Goal: Task Accomplishment & Management: Manage account settings

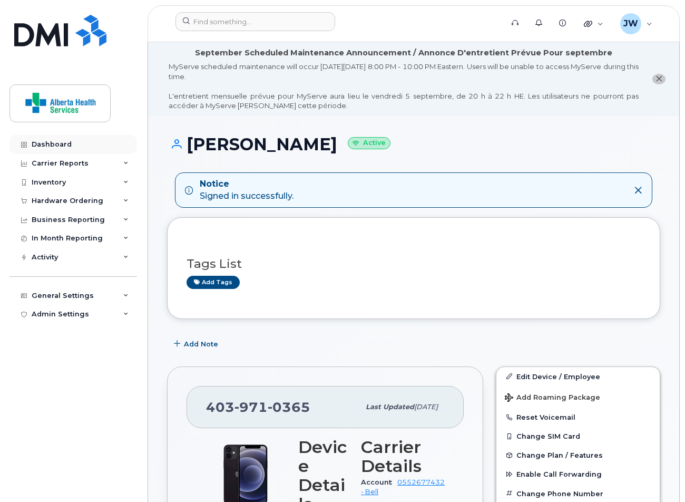
click at [56, 142] on div "Dashboard" at bounding box center [52, 144] width 40 height 8
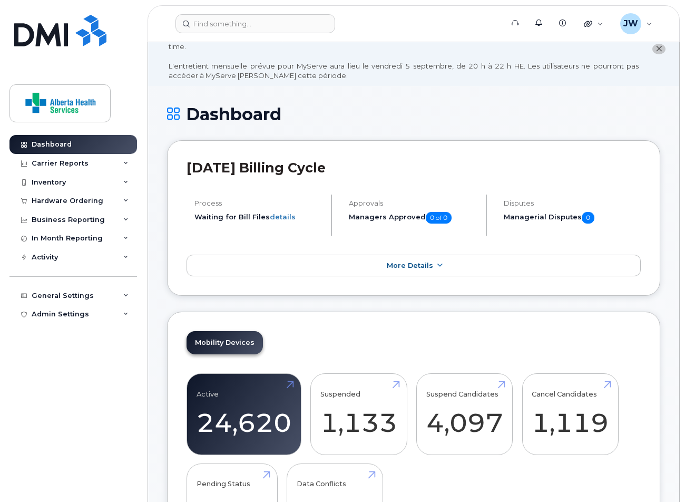
scroll to position [53, 0]
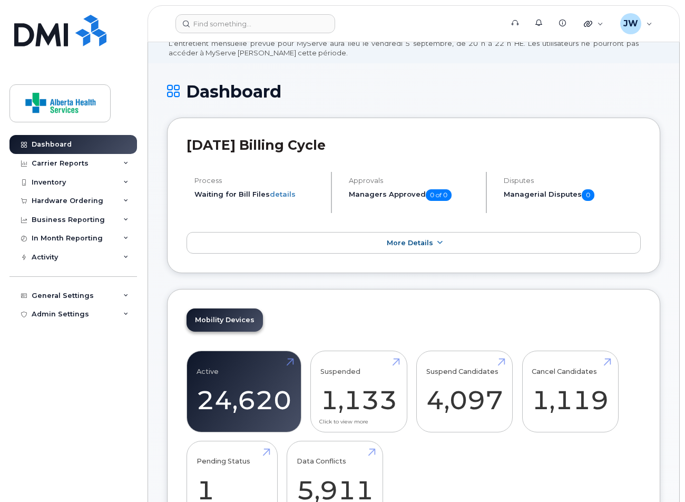
click at [398, 359] on link "Suspended 1,133" at bounding box center [359, 392] width 77 height 70
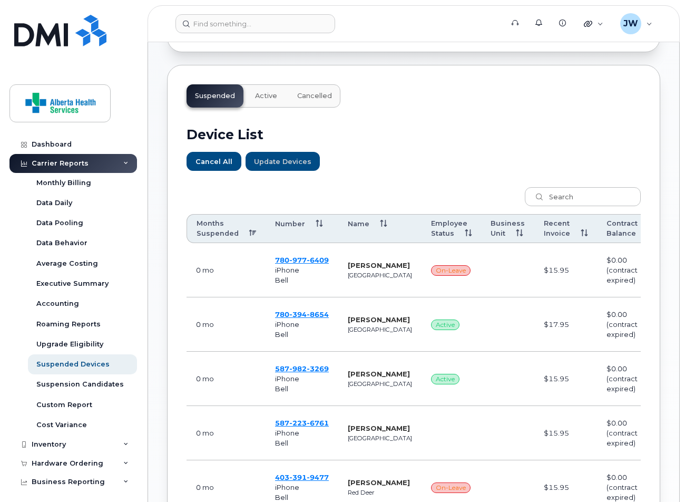
scroll to position [315, 0]
click at [357, 224] on th "Name" at bounding box center [379, 229] width 83 height 30
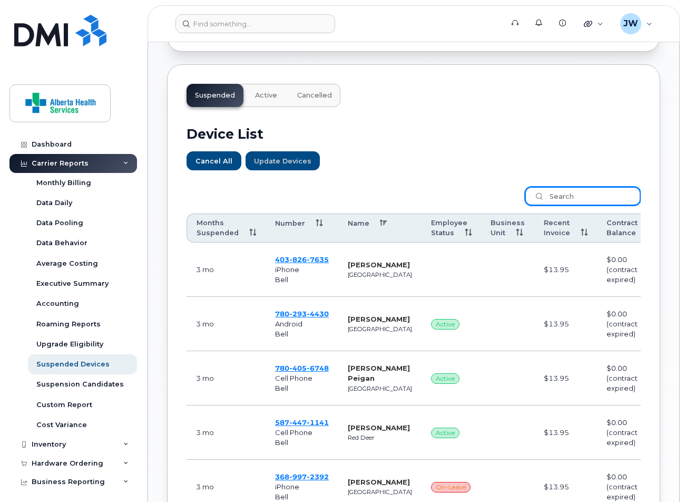
click at [558, 195] on input "search" at bounding box center [583, 196] width 116 height 19
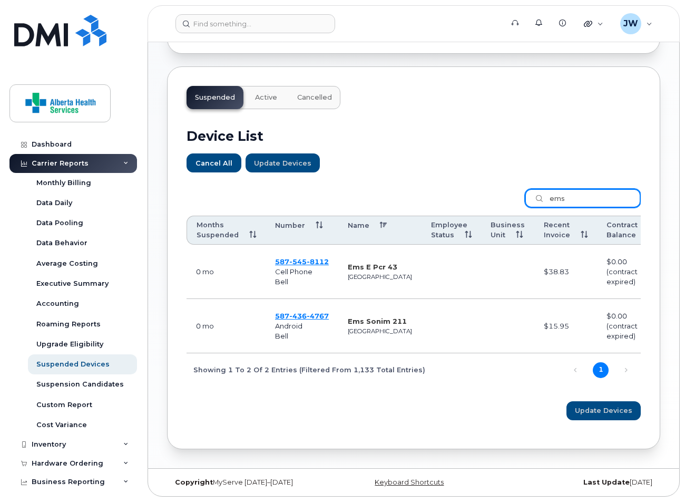
scroll to position [314, 0]
type input "ems"
drag, startPoint x: 452, startPoint y: 394, endPoint x: 471, endPoint y: 393, distance: 18.5
click at [471, 393] on div "Device List Cancel All Update Devices Customize Filter Refresh Export ems Month…" at bounding box center [414, 269] width 454 height 321
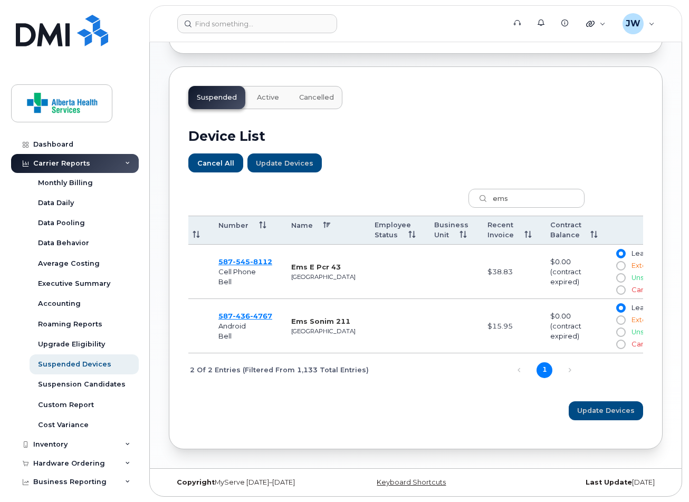
scroll to position [0, 83]
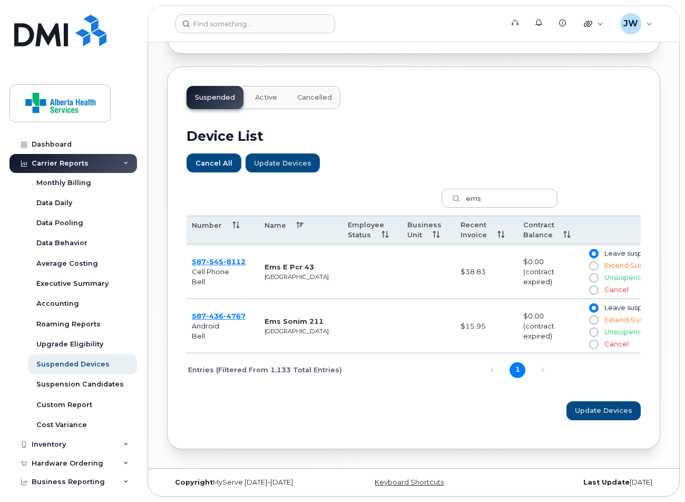
click at [589, 274] on input "Unsuspend" at bounding box center [593, 278] width 8 height 8
radio input "true"
click at [589, 328] on input "Unsuspend" at bounding box center [593, 332] width 8 height 8
radio input "true"
click at [576, 409] on button "Update Devices" at bounding box center [603, 410] width 75 height 19
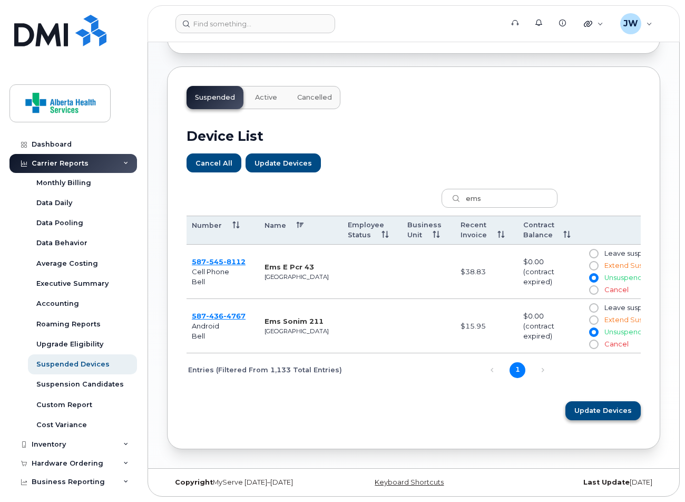
scroll to position [0, 80]
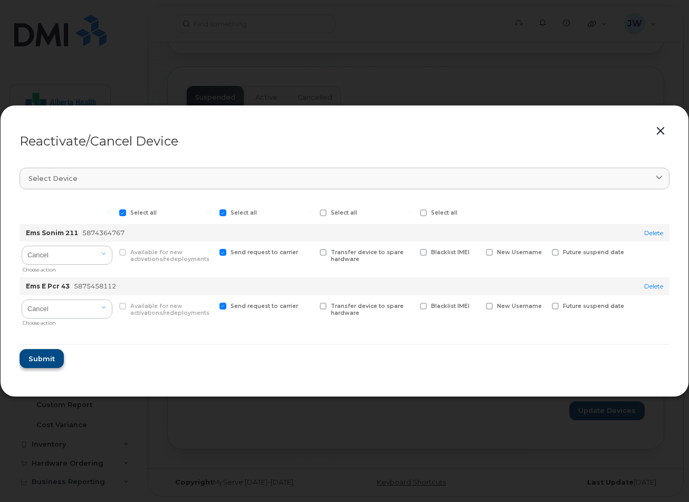
click at [44, 359] on span "Submit" at bounding box center [41, 359] width 26 height 10
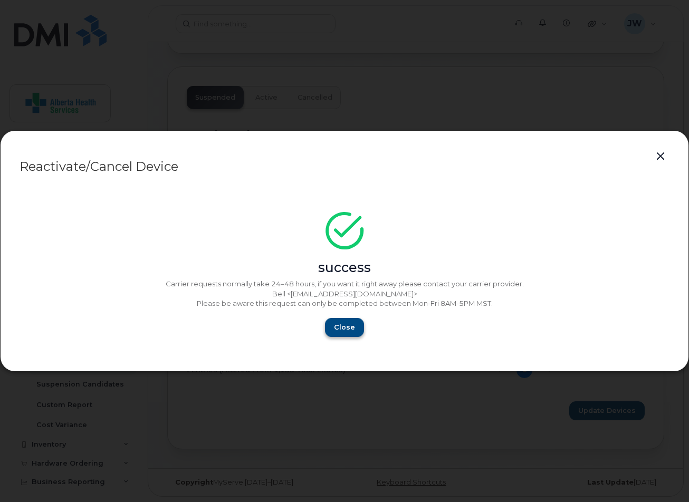
click at [350, 326] on span "Close" at bounding box center [344, 327] width 21 height 10
click at [339, 327] on span "Close" at bounding box center [344, 327] width 21 height 10
click at [661, 154] on button "button" at bounding box center [660, 156] width 16 height 15
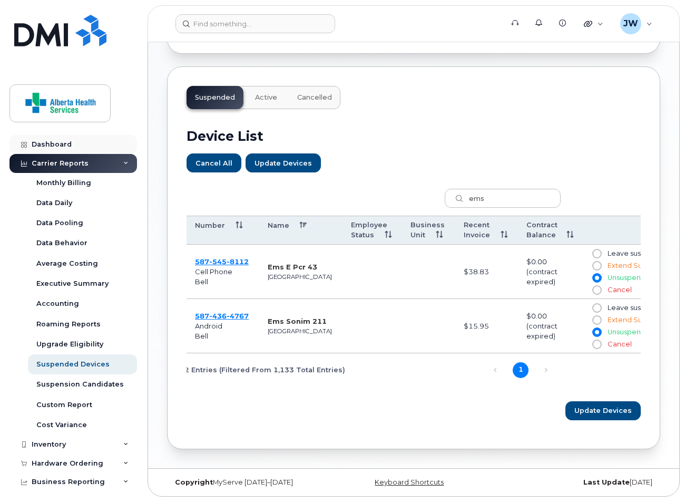
click at [54, 147] on div "Dashboard" at bounding box center [52, 144] width 40 height 8
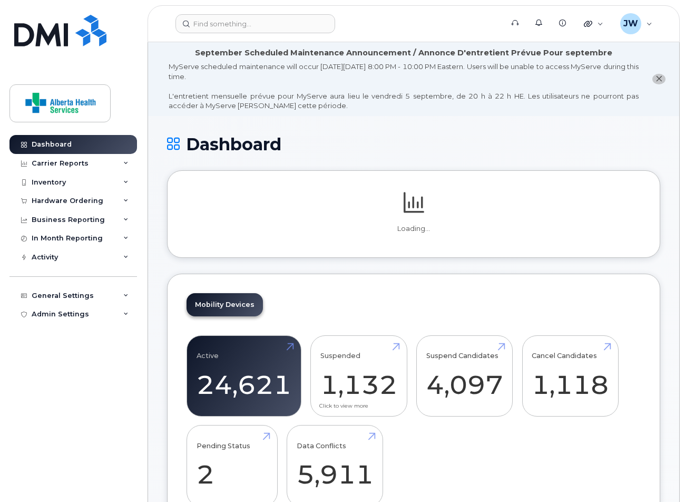
click at [396, 342] on link "Suspended 1,132" at bounding box center [359, 376] width 77 height 70
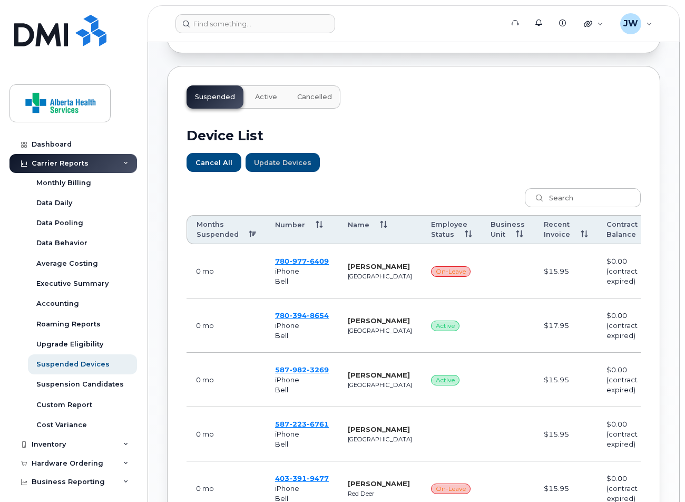
scroll to position [323, 0]
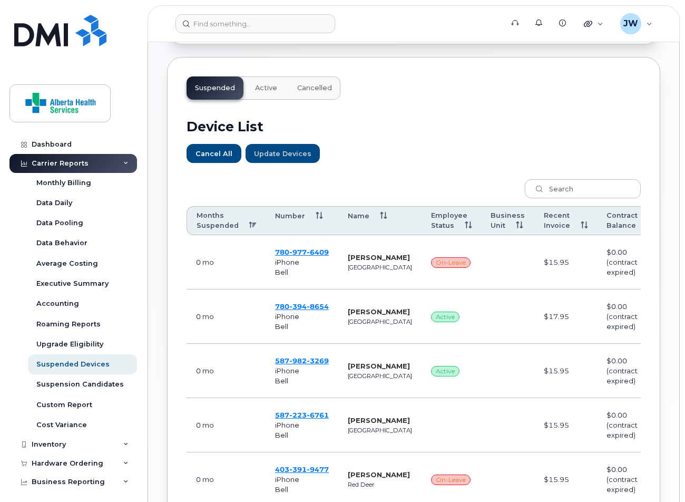
click at [358, 216] on th "Name" at bounding box center [379, 221] width 83 height 30
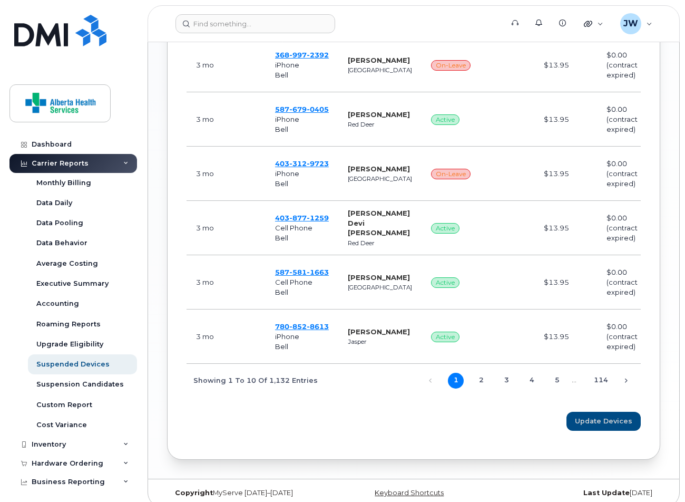
scroll to position [749, 0]
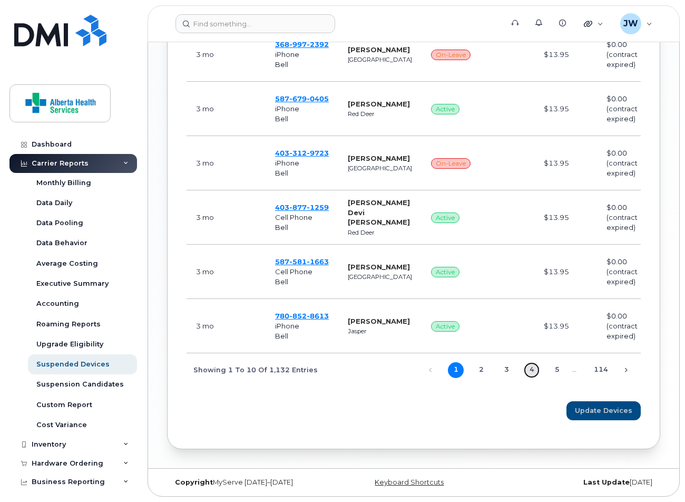
click at [534, 367] on link "4" at bounding box center [532, 370] width 16 height 16
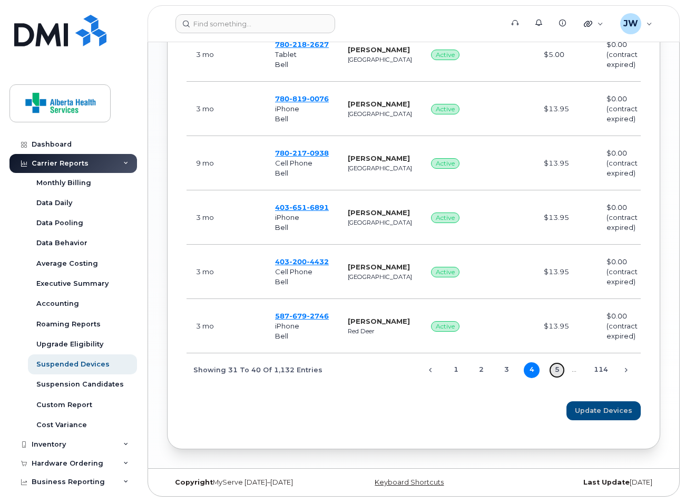
click at [558, 366] on link "5" at bounding box center [557, 370] width 16 height 16
click at [560, 366] on link "6" at bounding box center [557, 370] width 16 height 16
click at [624, 366] on link "Next" at bounding box center [626, 370] width 16 height 16
click at [624, 366] on div "Months Suspended Number Name Employee Status Business Unit Recent Invoice Contr…" at bounding box center [414, 66] width 454 height 638
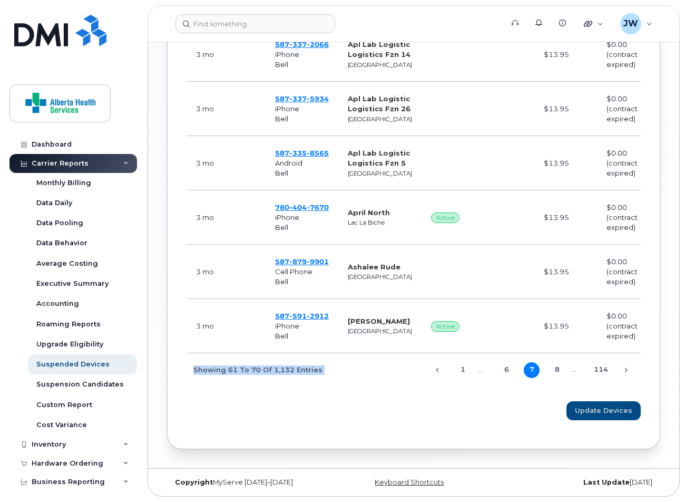
click at [624, 366] on div "Months Suspended Number Name Employee Status Business Unit Recent Invoice Contr…" at bounding box center [414, 66] width 454 height 638
click at [628, 378] on link "Next" at bounding box center [626, 370] width 16 height 16
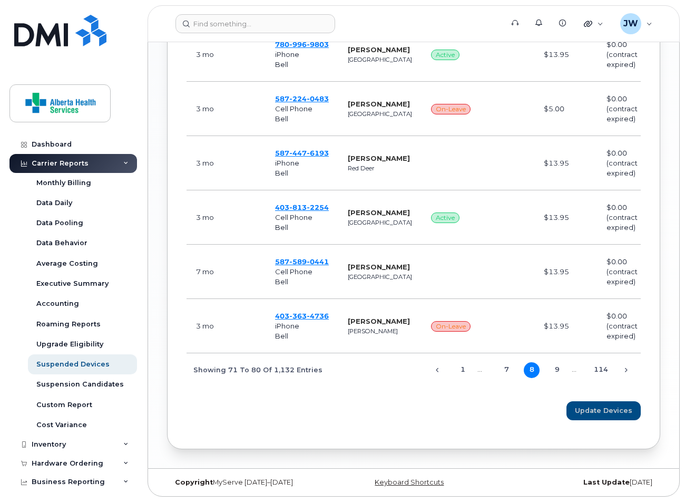
click at [628, 380] on div "Months Suspended Number Name Employee Status Business Unit Recent Invoice Contr…" at bounding box center [414, 66] width 454 height 638
click at [627, 370] on link "Next" at bounding box center [626, 370] width 16 height 16
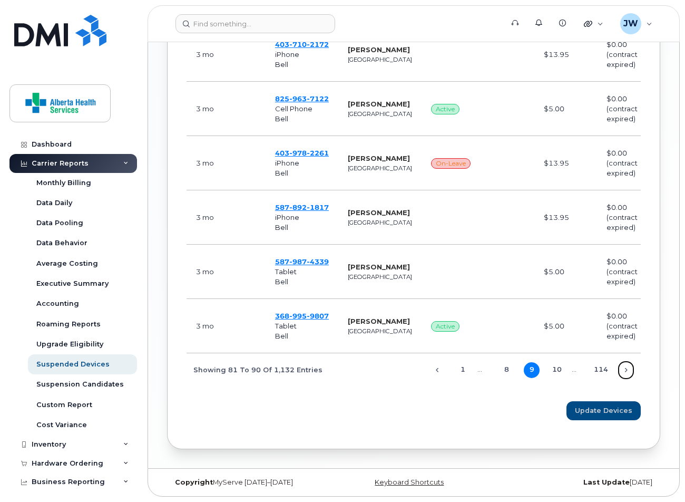
click at [627, 370] on link "Next" at bounding box center [626, 370] width 16 height 16
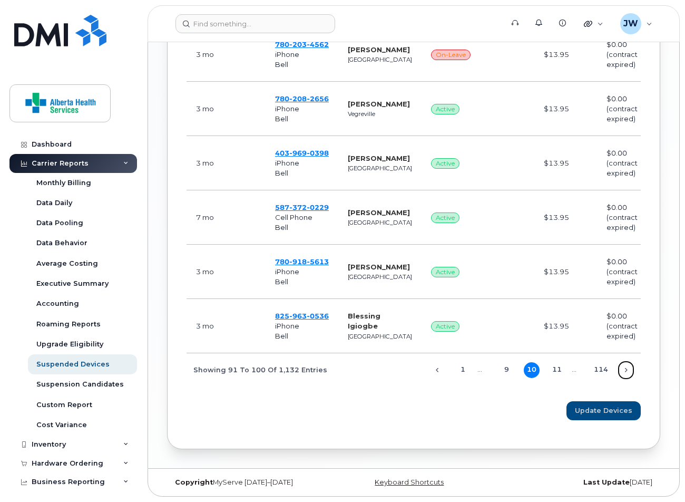
click at [627, 370] on link "Next" at bounding box center [626, 370] width 16 height 16
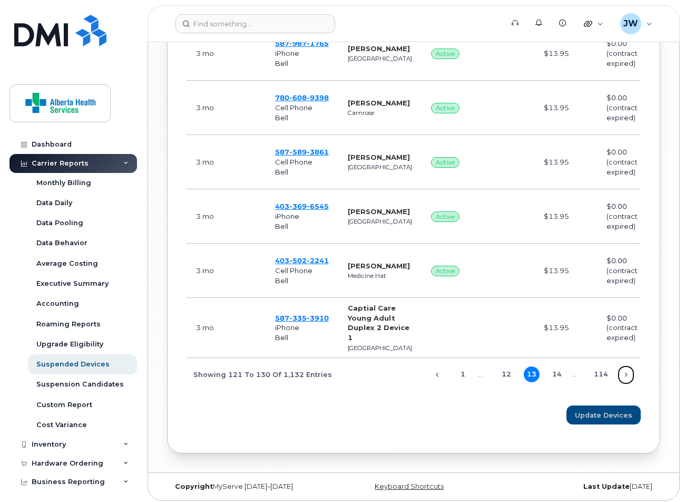
click at [627, 370] on link "Next" at bounding box center [626, 375] width 16 height 16
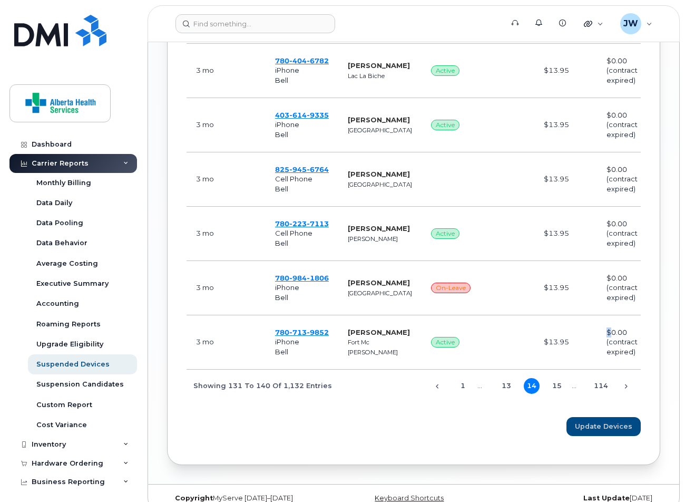
click at [627, 370] on td "$0.00 (contract expired)" at bounding box center [630, 342] width 66 height 54
click at [623, 394] on link "Next" at bounding box center [626, 387] width 16 height 16
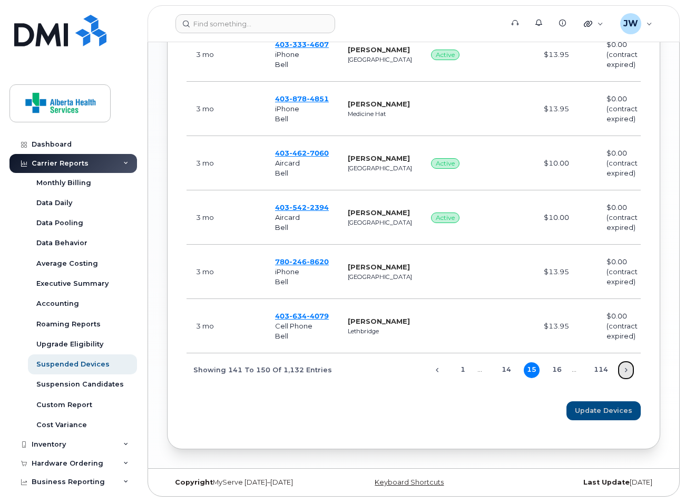
click at [625, 367] on link "Next" at bounding box center [626, 370] width 16 height 16
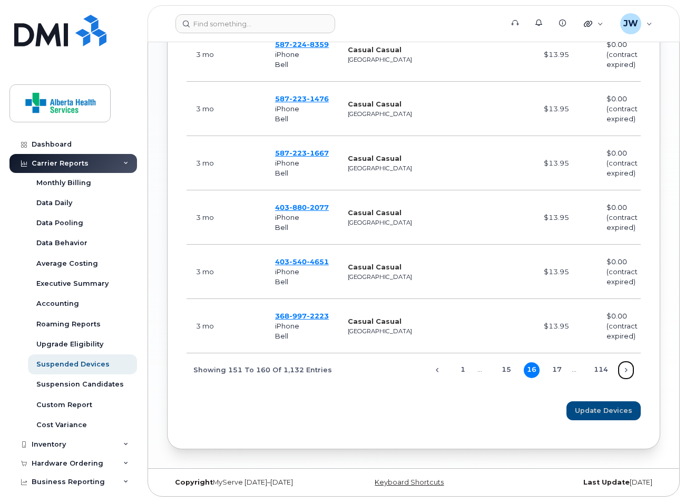
click at [625, 367] on link "Next" at bounding box center [626, 370] width 16 height 16
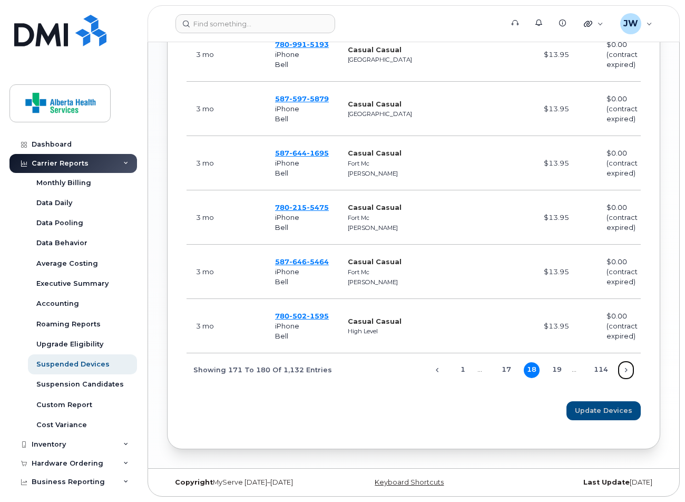
click at [625, 367] on link "Next" at bounding box center [626, 370] width 16 height 16
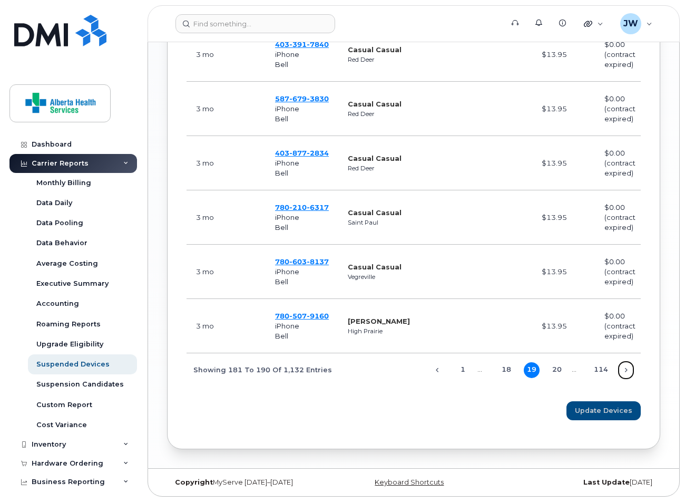
click at [625, 367] on link "Next" at bounding box center [626, 370] width 16 height 16
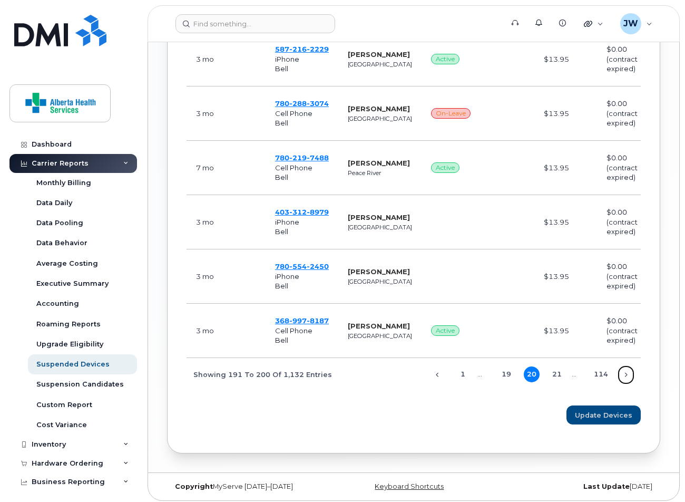
click at [625, 367] on link "Next" at bounding box center [626, 375] width 16 height 16
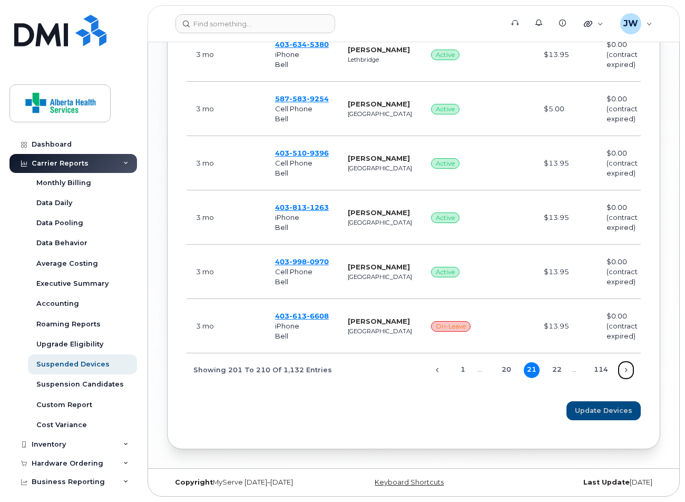
click at [625, 367] on link "Next" at bounding box center [626, 370] width 16 height 16
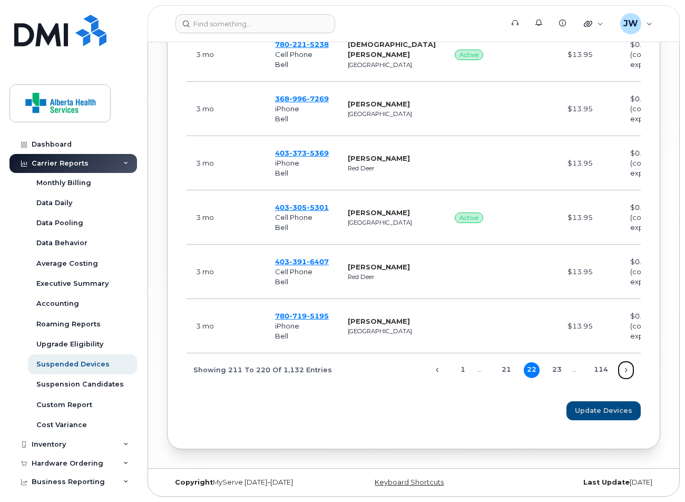
click at [625, 367] on link "Next" at bounding box center [626, 370] width 16 height 16
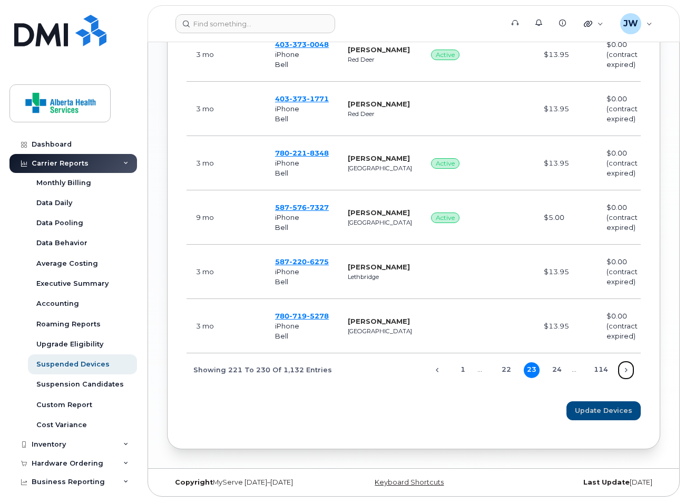
click at [625, 367] on link "Next" at bounding box center [626, 370] width 16 height 16
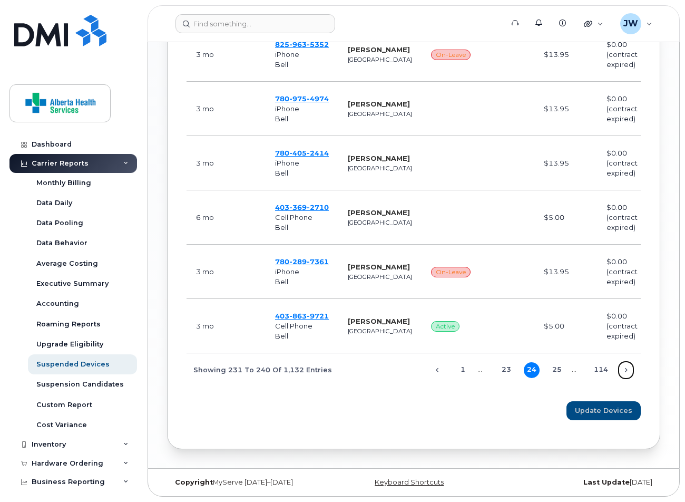
click at [625, 367] on link "Next" at bounding box center [626, 370] width 16 height 16
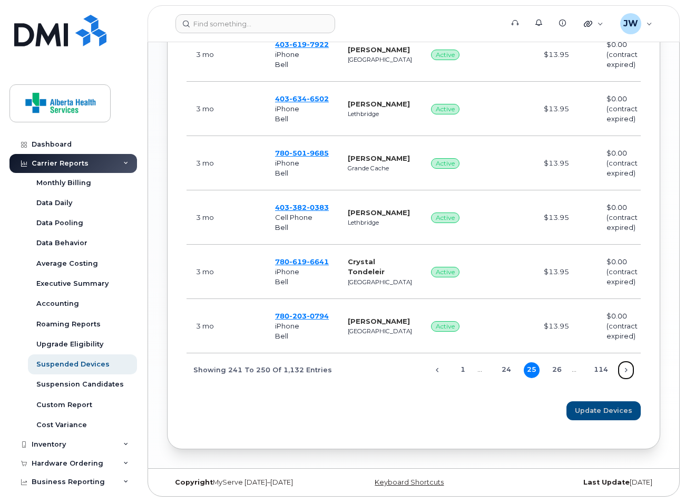
click at [625, 367] on link "Next" at bounding box center [626, 370] width 16 height 16
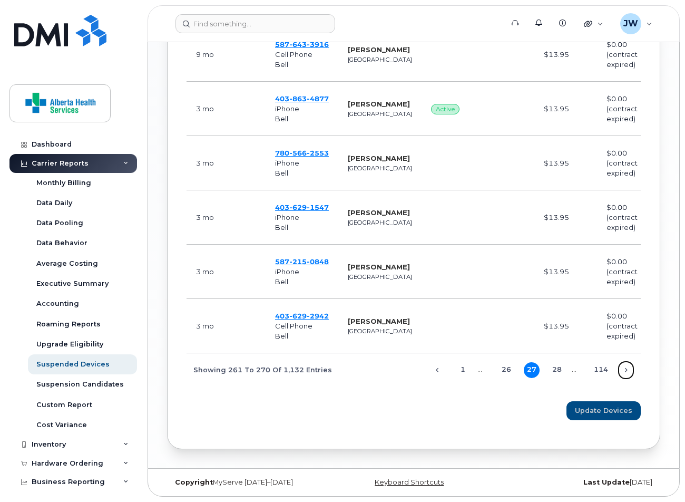
click at [625, 367] on link "Next" at bounding box center [626, 370] width 16 height 16
click at [627, 368] on link "Next" at bounding box center [626, 370] width 16 height 16
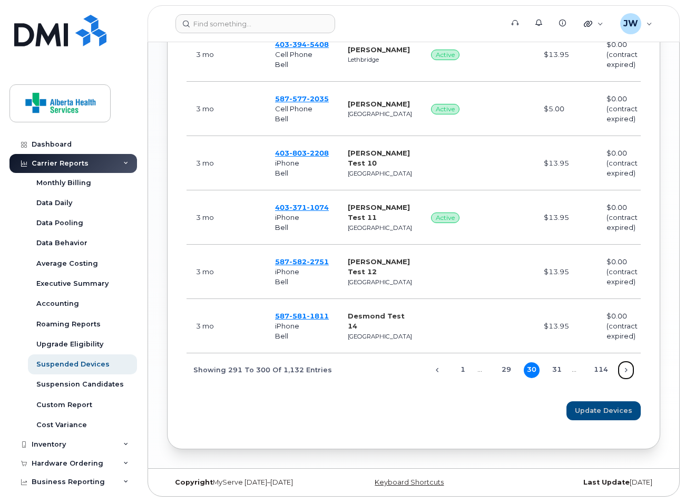
click at [627, 368] on link "Next" at bounding box center [626, 370] width 16 height 16
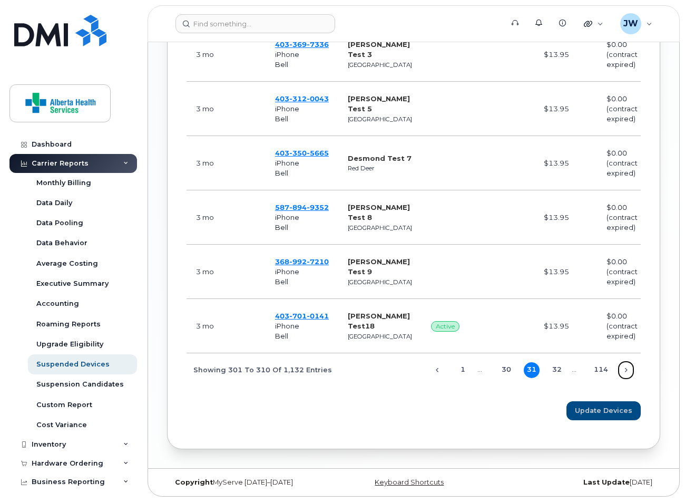
click at [627, 368] on link "Next" at bounding box center [626, 370] width 16 height 16
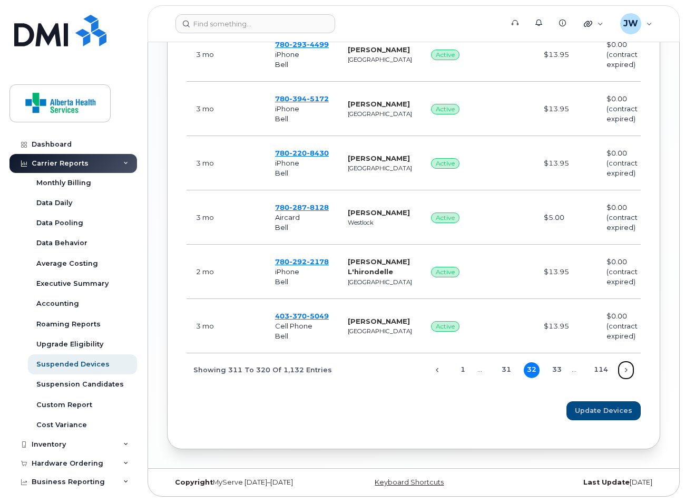
click at [627, 368] on link "Next" at bounding box center [626, 370] width 16 height 16
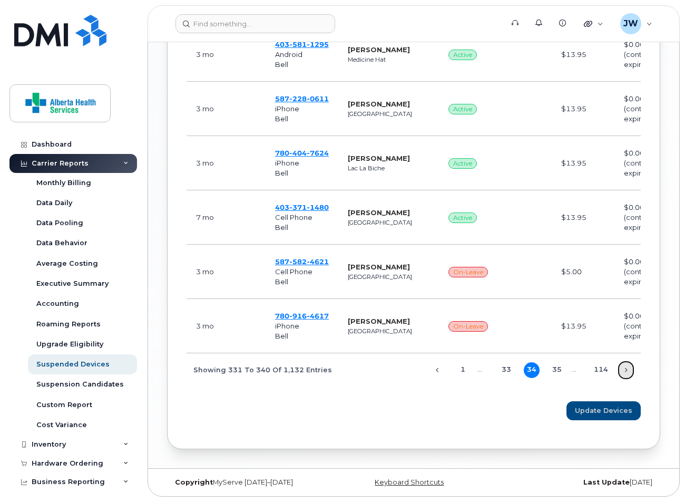
click at [624, 378] on link "Next" at bounding box center [626, 370] width 16 height 16
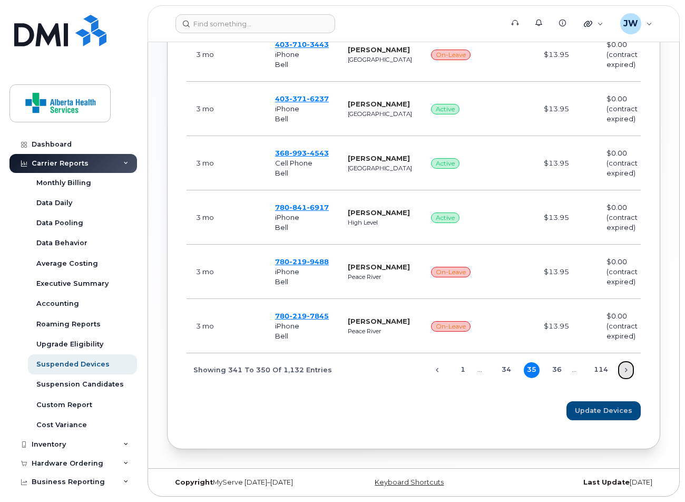
click at [625, 370] on link "Next" at bounding box center [626, 370] width 16 height 16
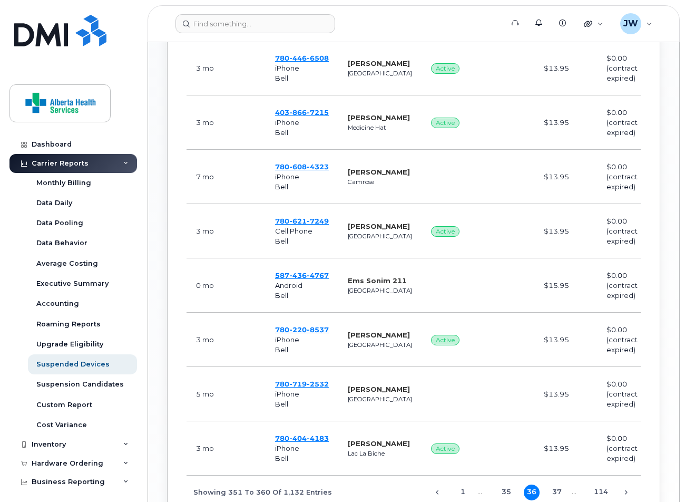
scroll to position [707, 0]
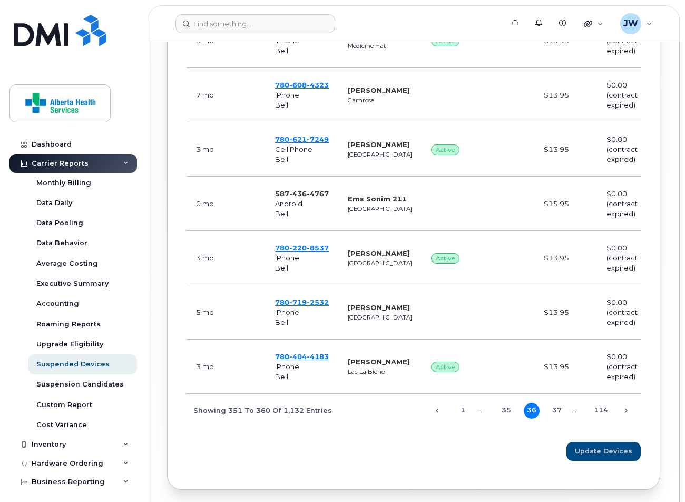
click at [309, 197] on span "4767" at bounding box center [318, 193] width 22 height 8
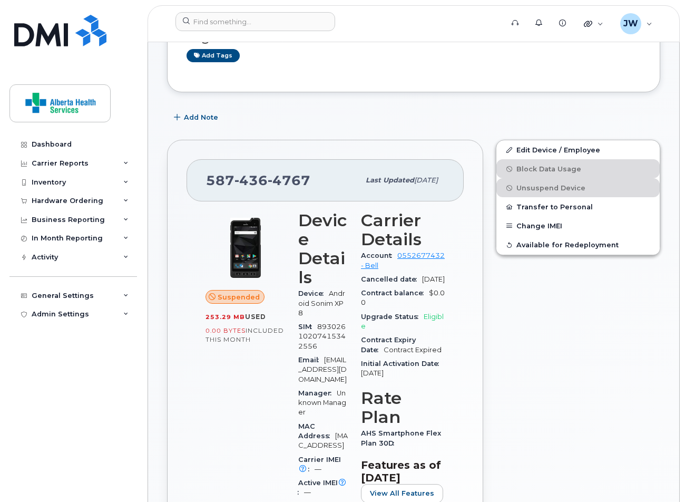
scroll to position [220, 0]
